Goal: Go to known website

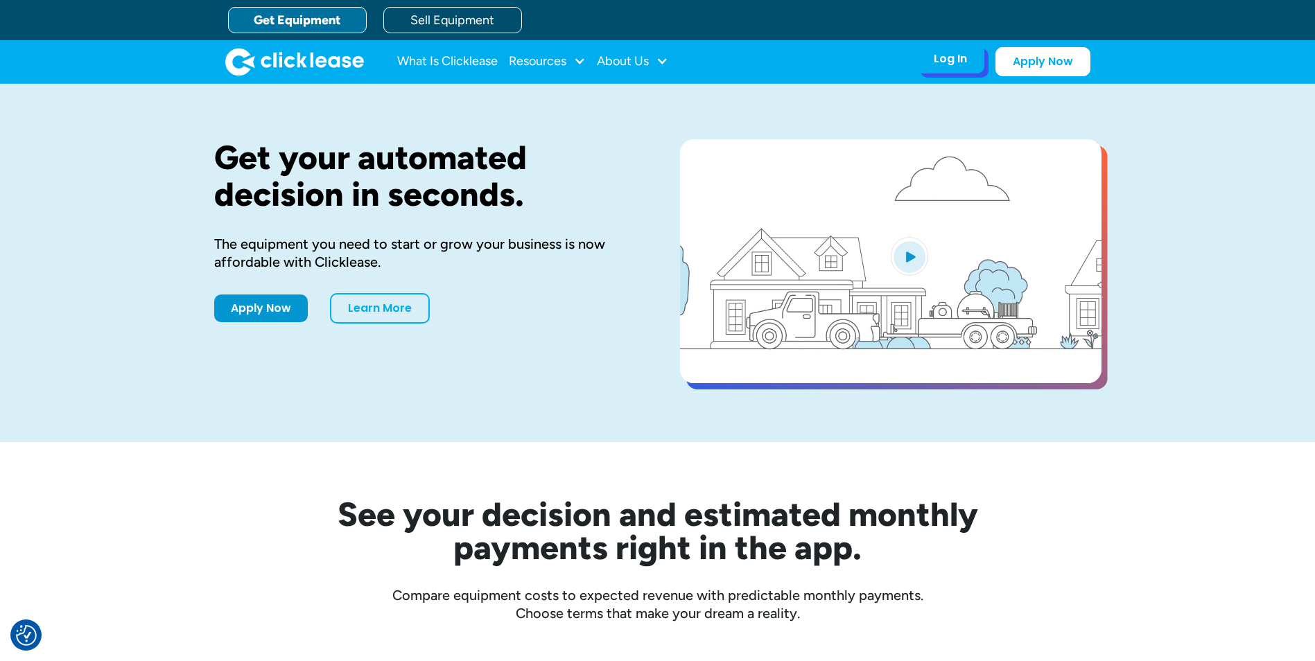
click at [935, 66] on div "Log In" at bounding box center [949, 59] width 33 height 14
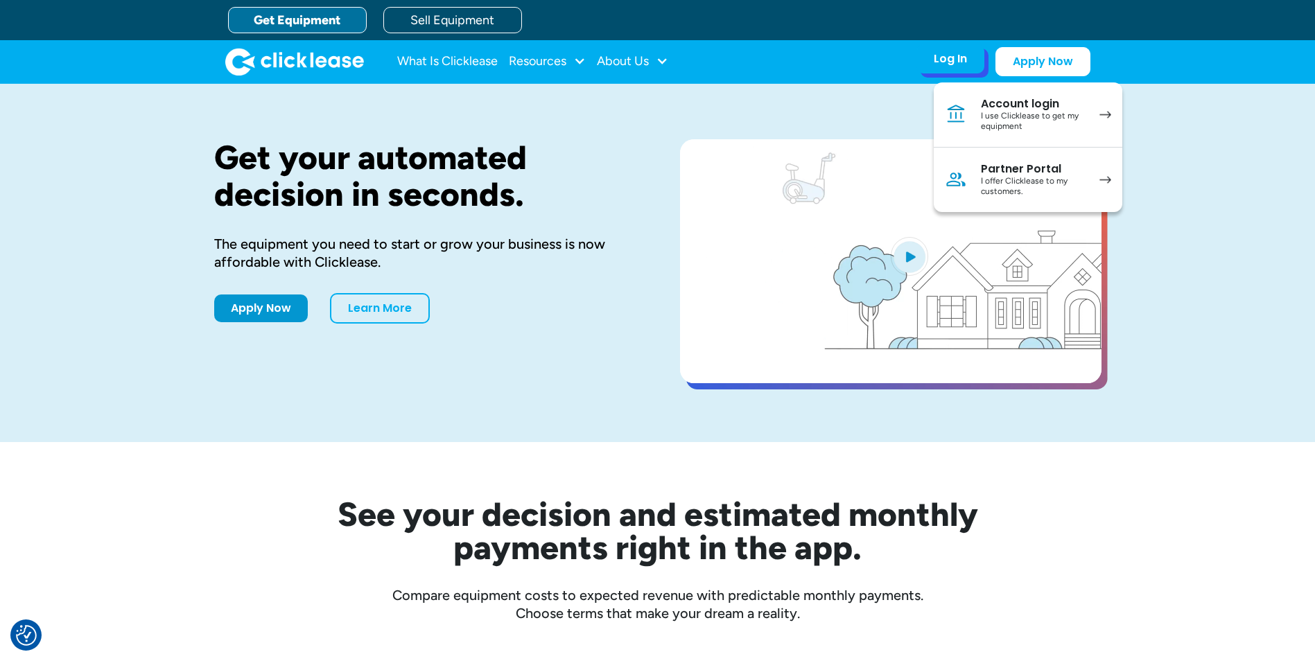
click at [1017, 107] on div "Account login" at bounding box center [1033, 104] width 105 height 14
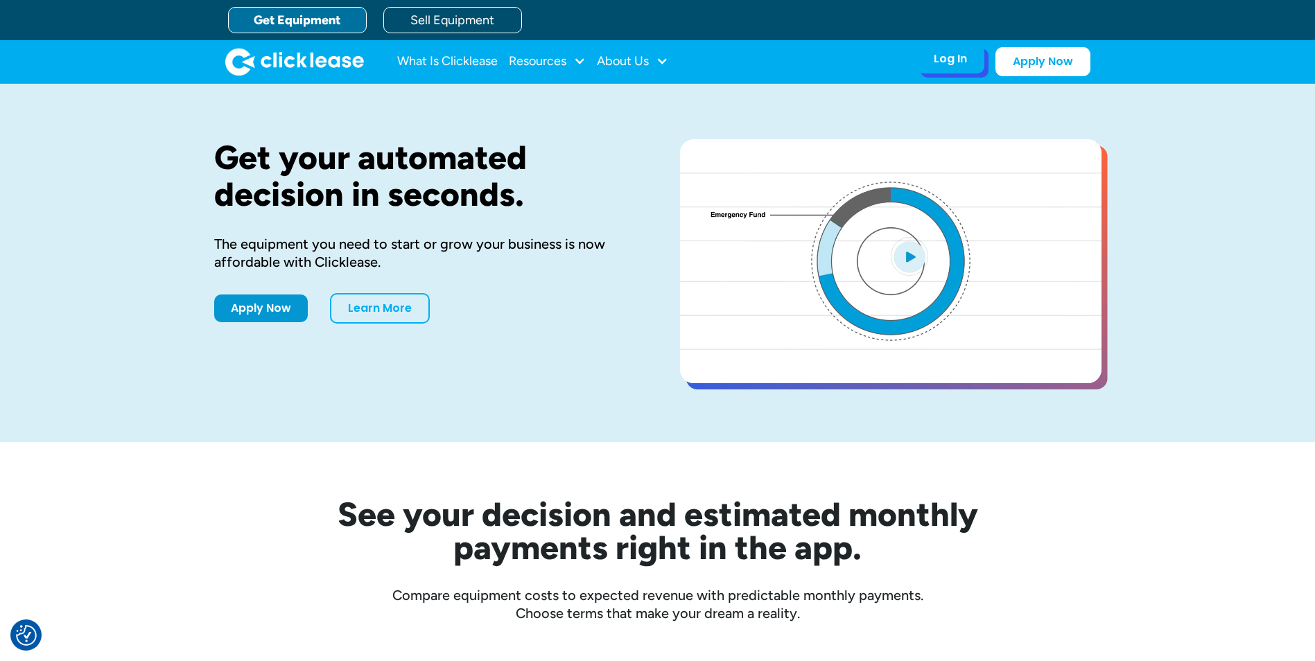
click at [959, 63] on div "Log In" at bounding box center [949, 59] width 33 height 14
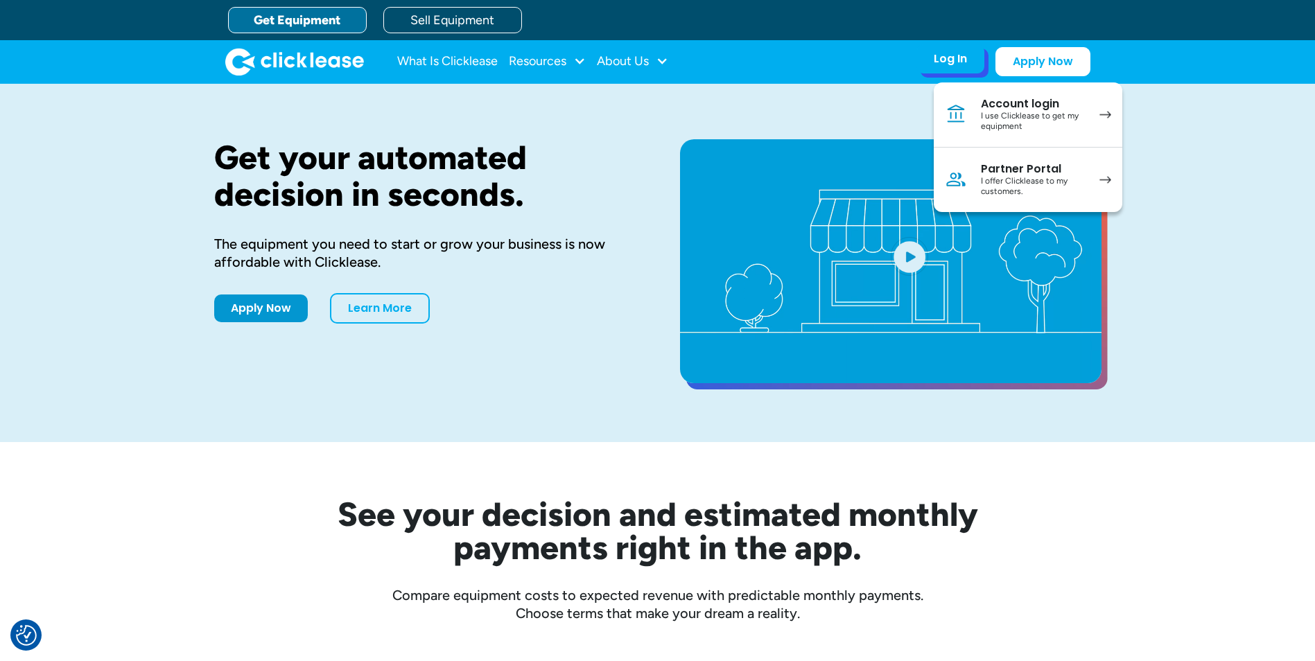
click at [1014, 119] on div "I use Clicklease to get my equipment" at bounding box center [1033, 121] width 105 height 21
